Goal: Task Accomplishment & Management: Complete application form

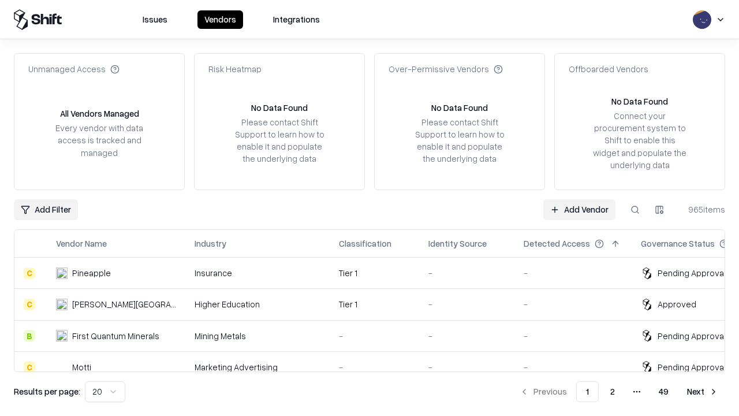
click at [579, 209] on link "Add Vendor" at bounding box center [579, 209] width 72 height 21
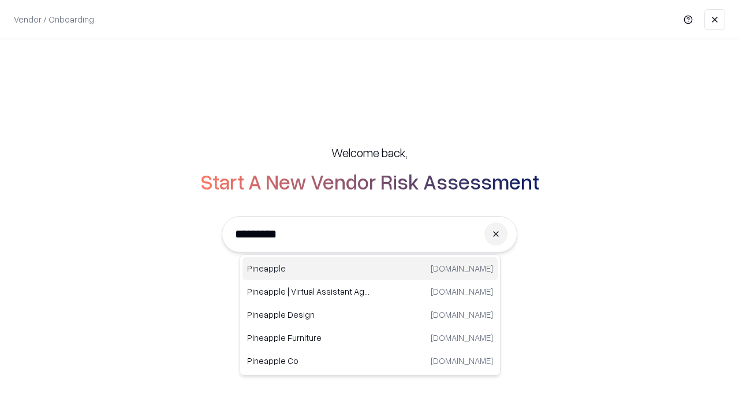
click at [370, 269] on div "Pineapple [DOMAIN_NAME]" at bounding box center [370, 268] width 255 height 23
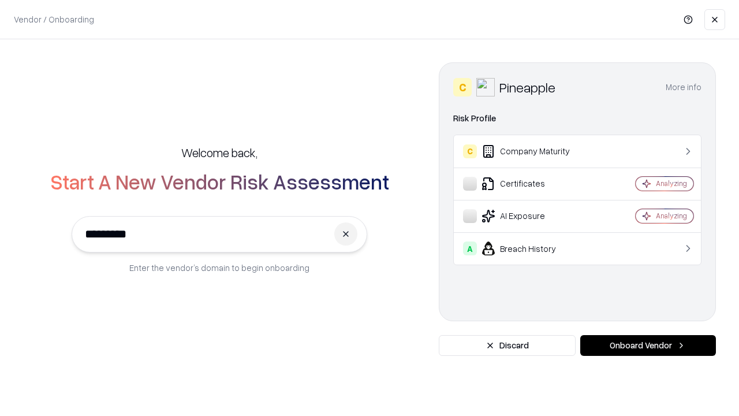
type input "*********"
click at [648, 345] on button "Onboard Vendor" at bounding box center [648, 345] width 136 height 21
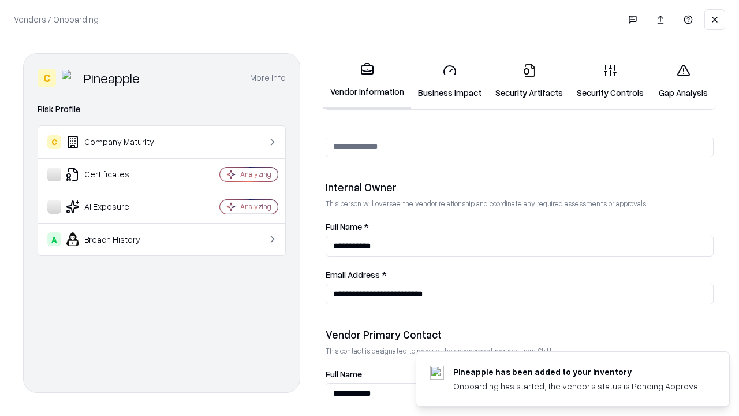
scroll to position [598, 0]
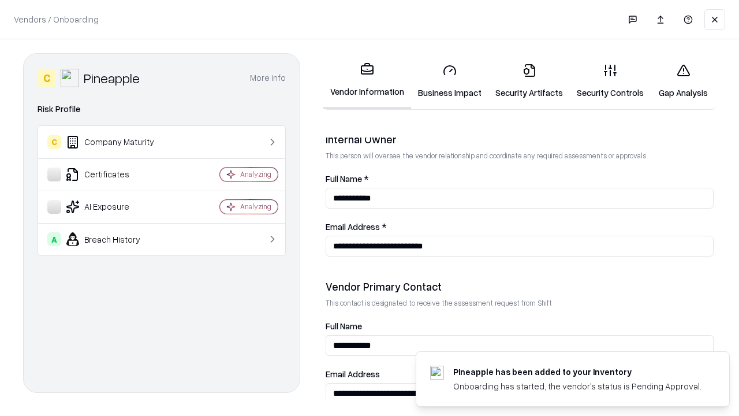
click at [450, 81] on link "Business Impact" at bounding box center [449, 81] width 77 height 54
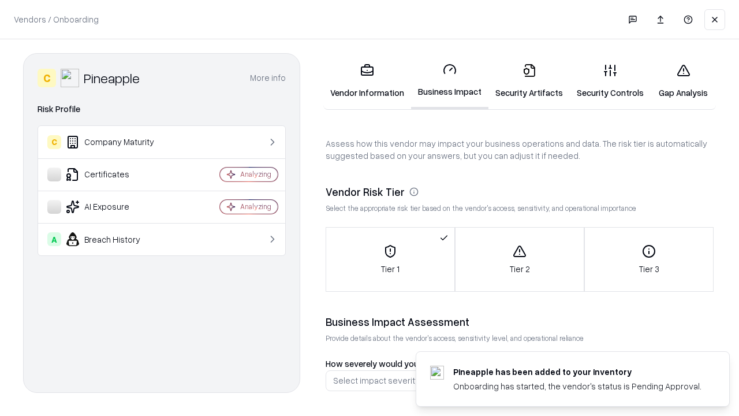
click at [529, 81] on link "Security Artifacts" at bounding box center [529, 81] width 81 height 54
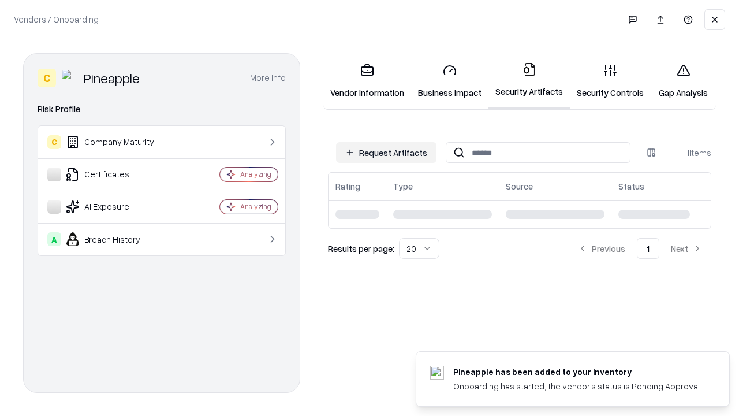
click at [386, 152] on button "Request Artifacts" at bounding box center [386, 152] width 100 height 21
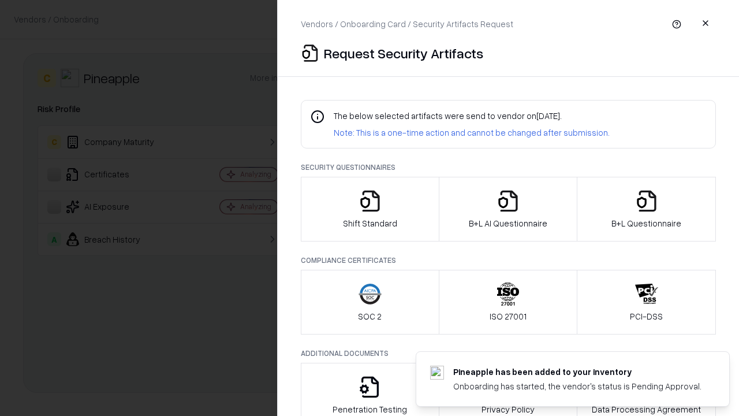
click at [370, 209] on icon "button" at bounding box center [370, 200] width 23 height 23
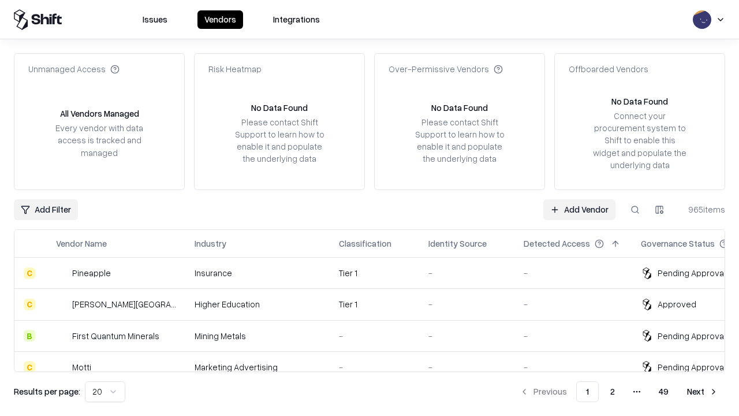
click at [579, 209] on link "Add Vendor" at bounding box center [579, 209] width 72 height 21
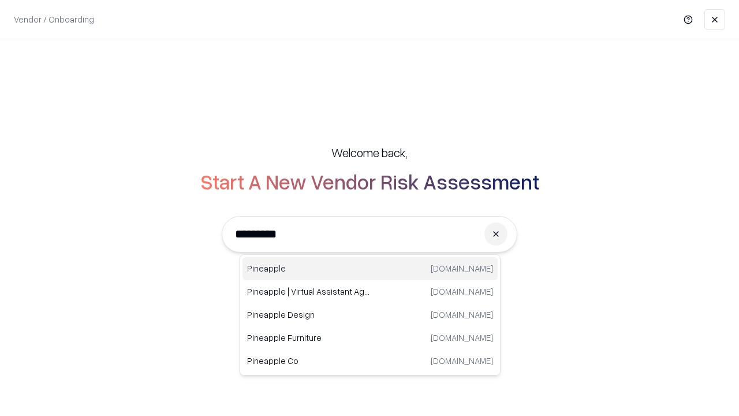
click at [370, 269] on div "Pineapple [DOMAIN_NAME]" at bounding box center [370, 268] width 255 height 23
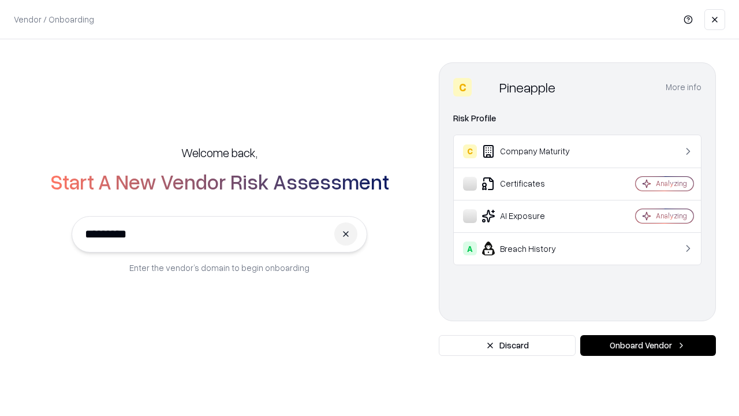
type input "*********"
click at [648, 345] on button "Onboard Vendor" at bounding box center [648, 345] width 136 height 21
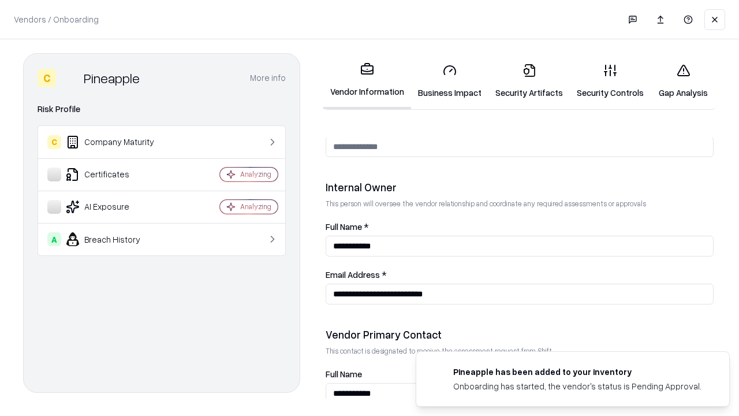
scroll to position [598, 0]
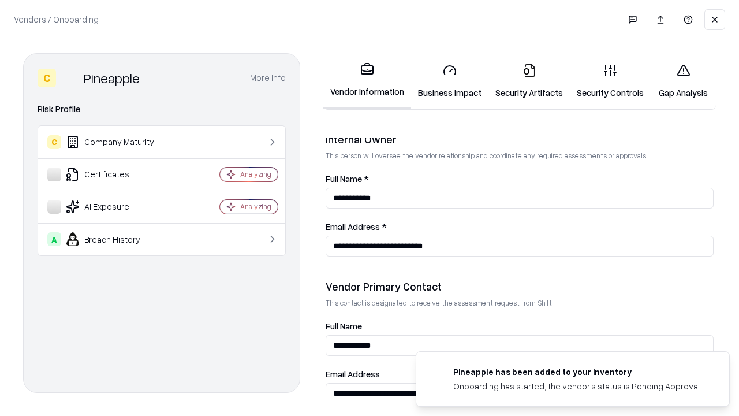
click at [683, 81] on link "Gap Analysis" at bounding box center [683, 81] width 65 height 54
